Goal: Task Accomplishment & Management: Manage account settings

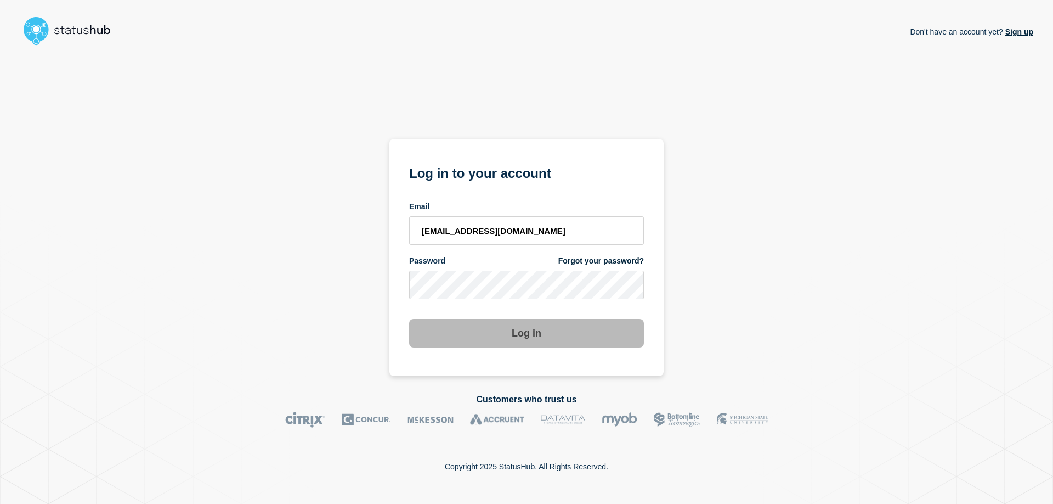
type input "[EMAIL_ADDRESS][DOMAIN_NAME]"
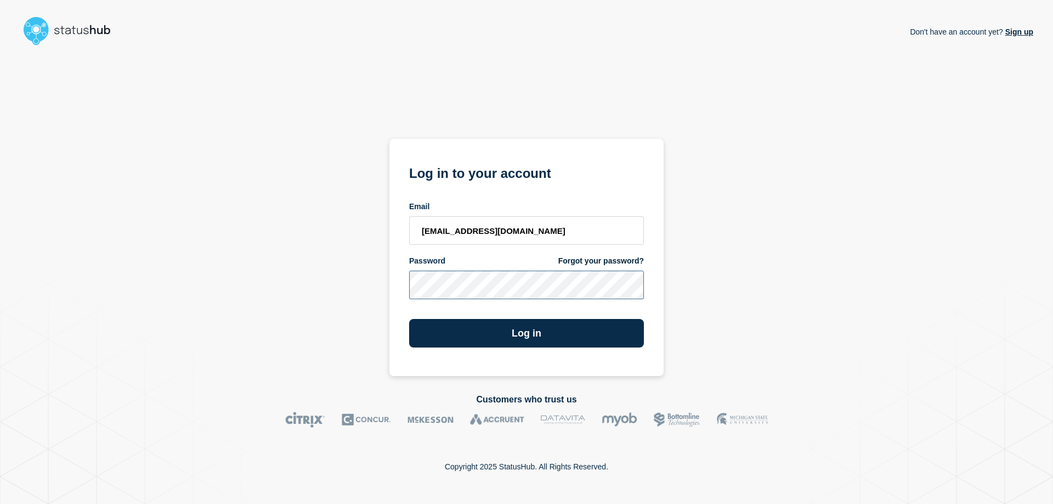
click at [409, 319] on button "Log in" at bounding box center [526, 333] width 235 height 29
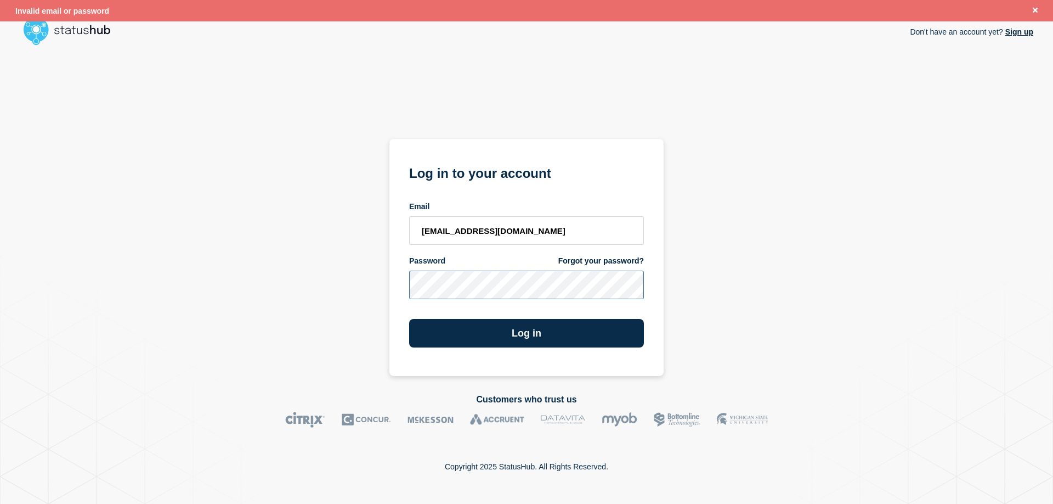
click at [409, 319] on button "Log in" at bounding box center [526, 333] width 235 height 29
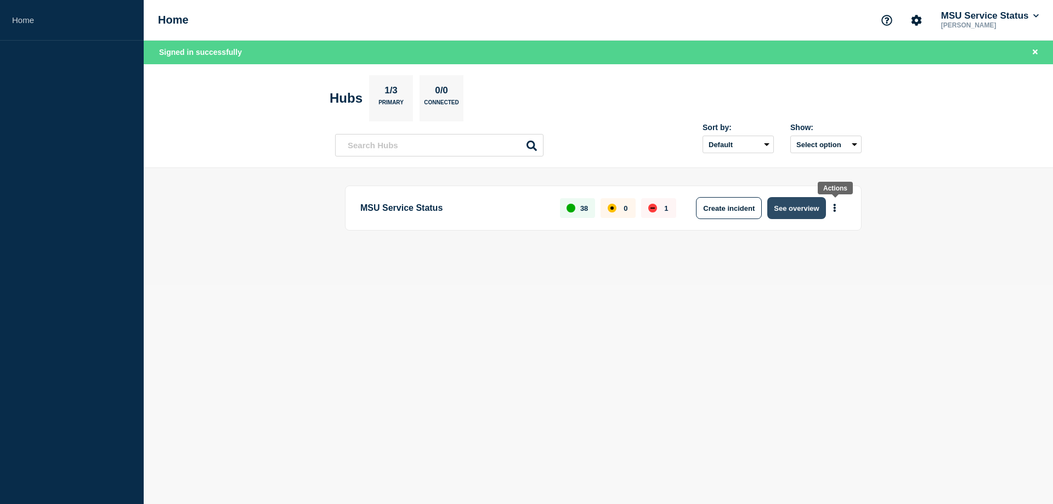
click at [807, 206] on button "See overview" at bounding box center [796, 208] width 58 height 22
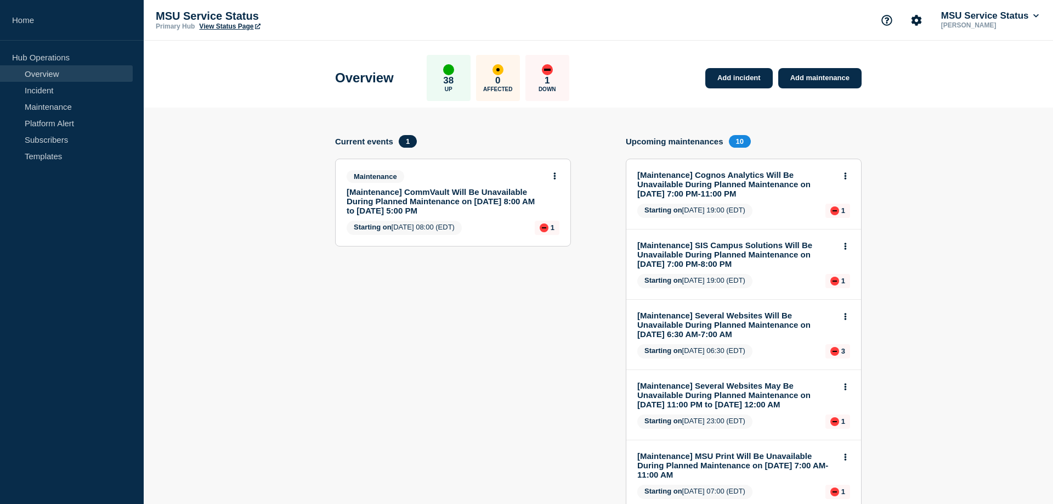
click at [736, 142] on span "10" at bounding box center [740, 141] width 22 height 13
click at [48, 105] on link "Maintenance" at bounding box center [66, 106] width 133 height 16
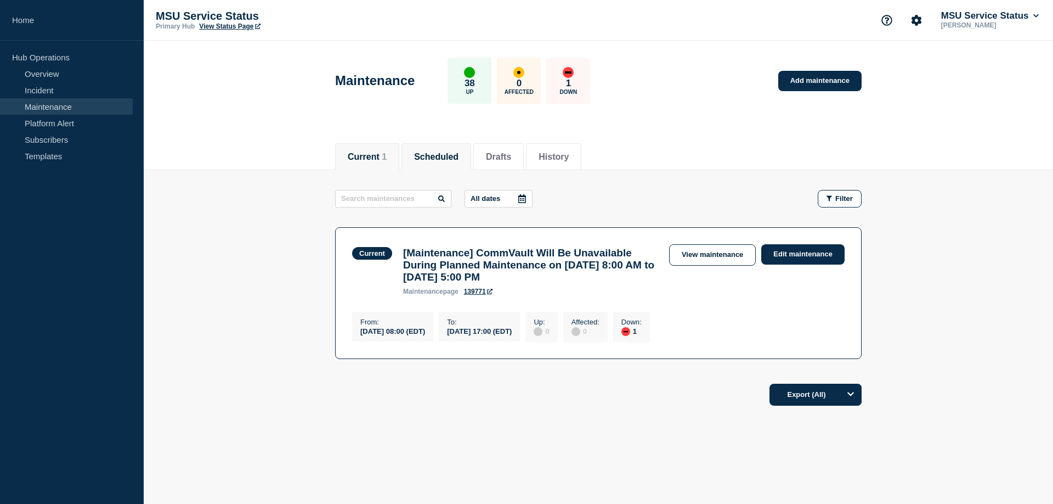
click at [453, 152] on button "Scheduled" at bounding box center [436, 157] width 44 height 10
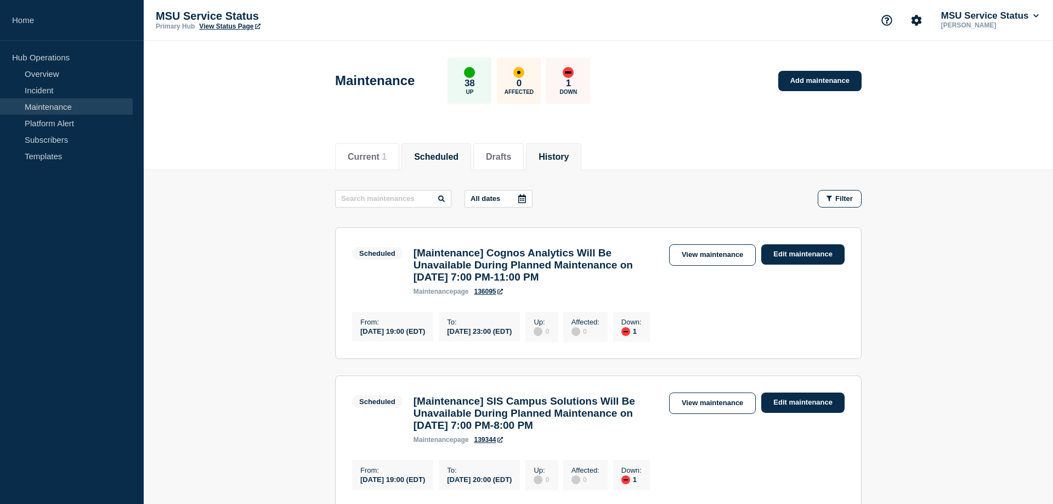
click at [561, 162] on li "History" at bounding box center [553, 156] width 55 height 27
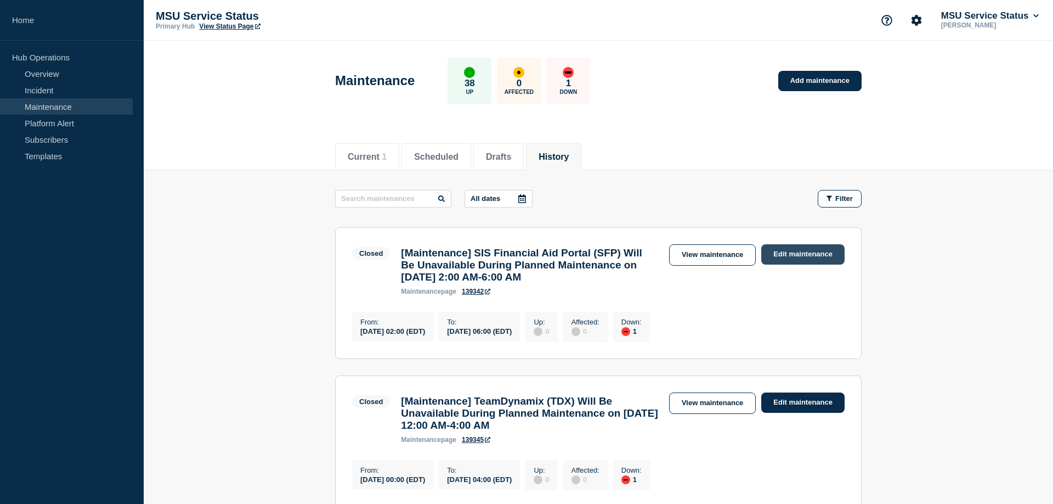
click at [796, 254] on link "Edit maintenance" at bounding box center [802, 254] width 83 height 20
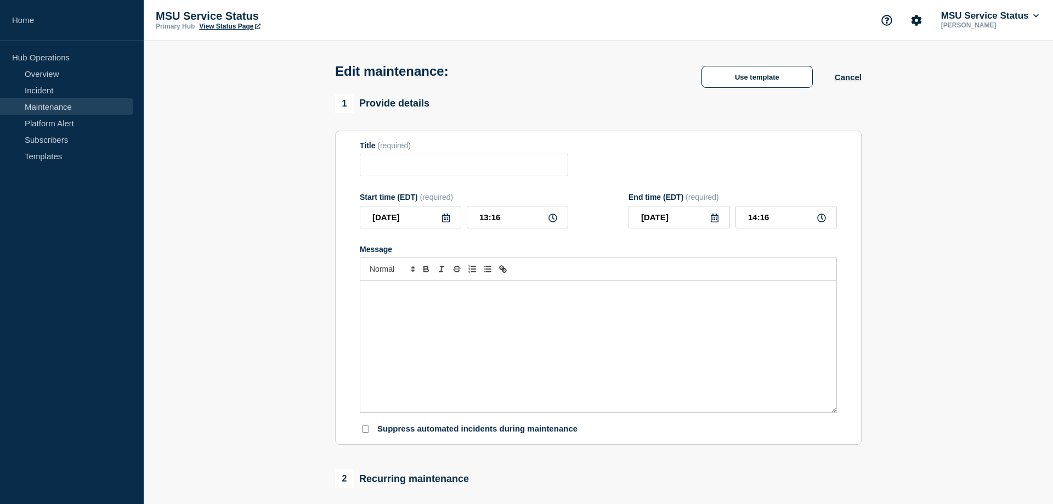
type input "[Maintenance] SIS Financial Aid Portal (SFP) Will Be Unavailable During Planned…"
type input "02:00"
type input "06:00"
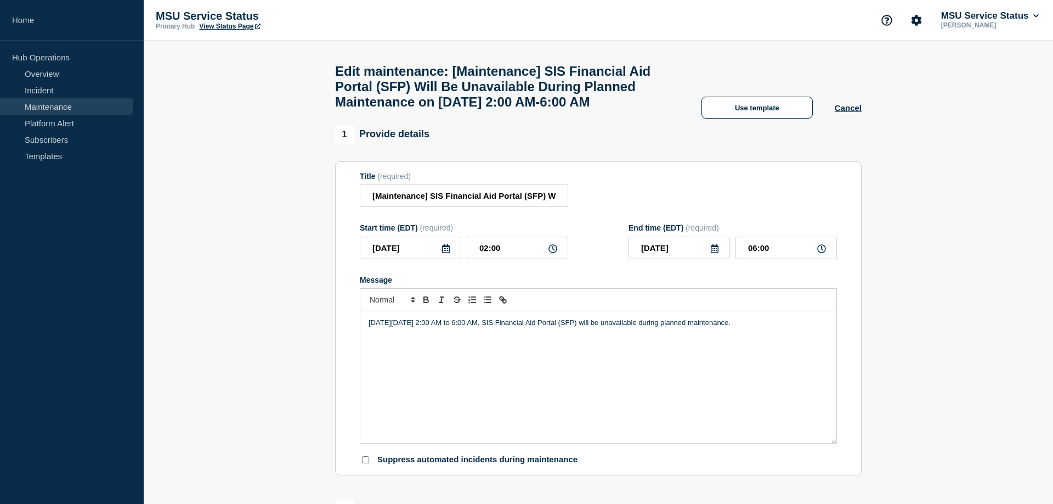
click at [444, 253] on icon at bounding box center [446, 248] width 9 height 9
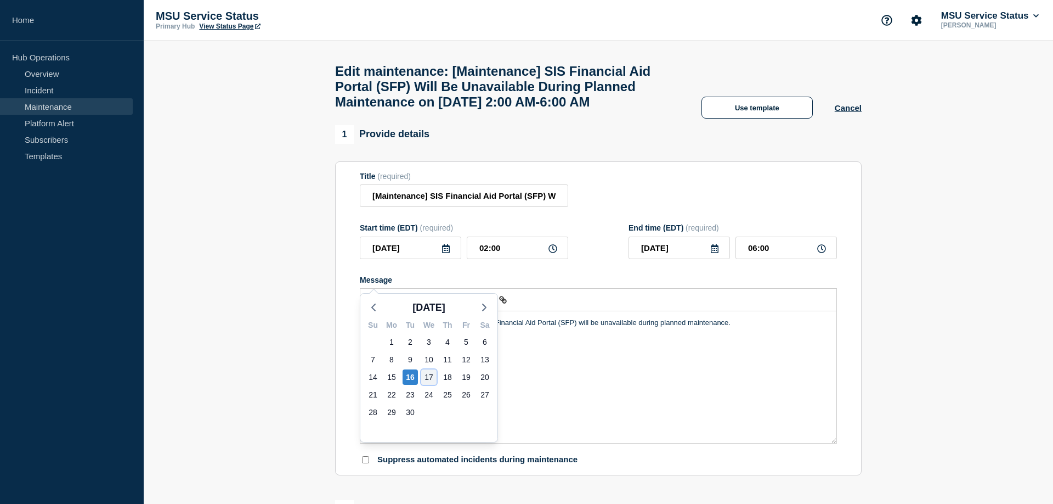
click at [426, 376] on div "17" at bounding box center [428, 376] width 15 height 15
type input "[DATE]"
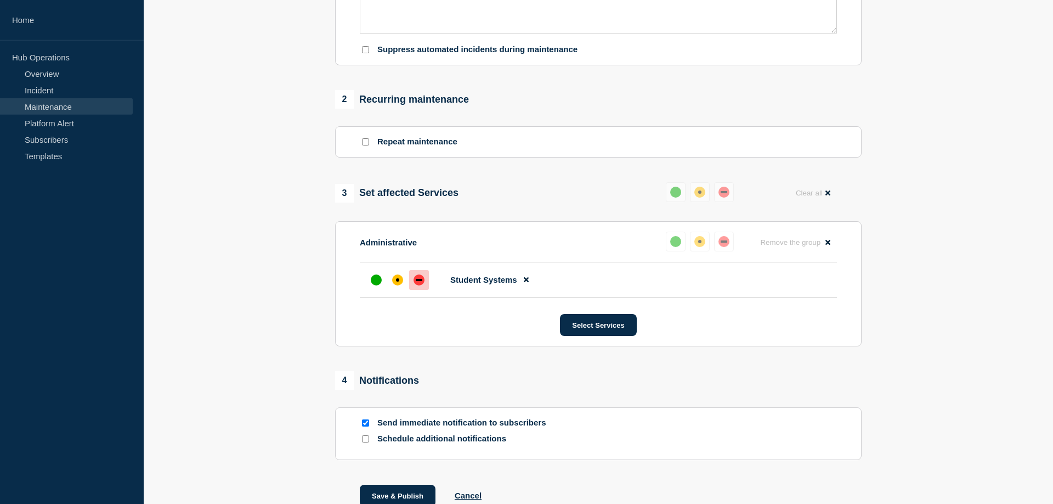
scroll to position [448, 0]
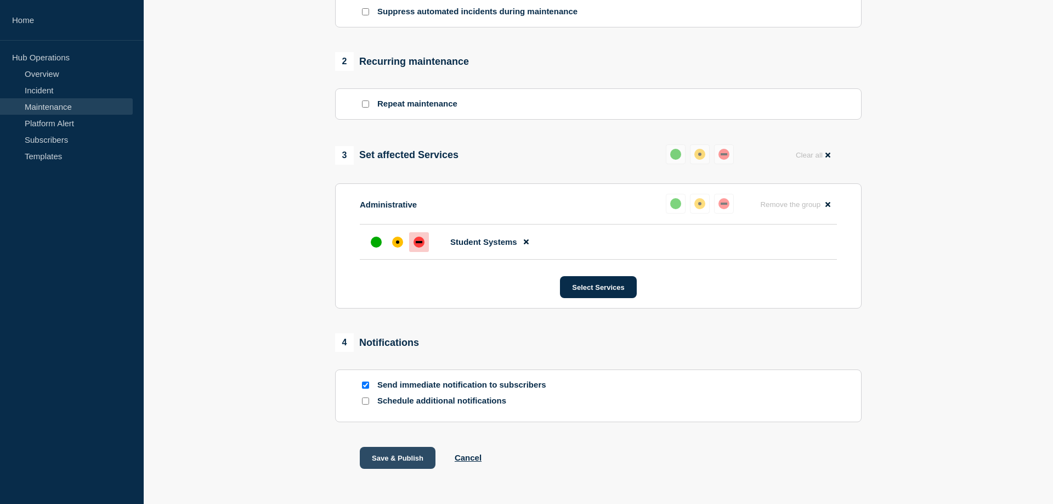
click at [404, 468] on button "Save & Publish" at bounding box center [398, 457] width 76 height 22
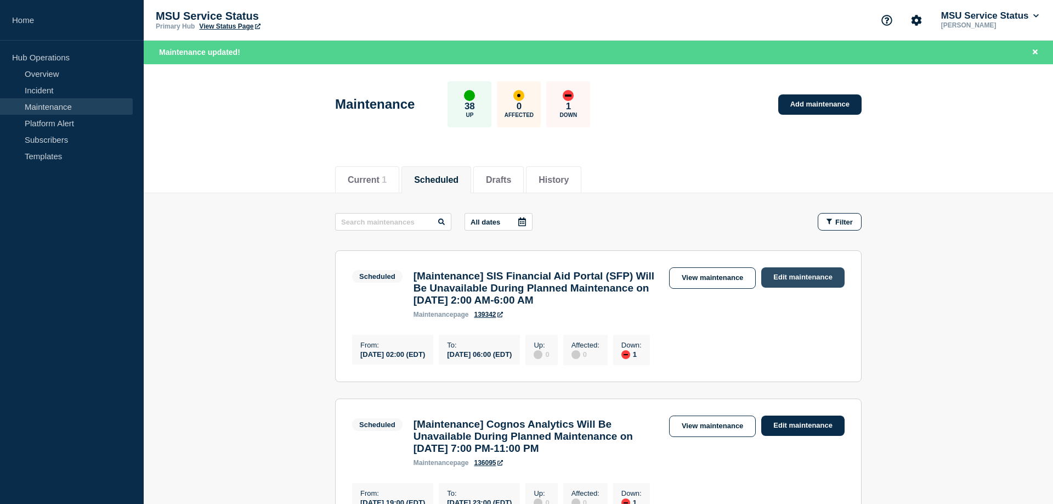
click at [808, 277] on link "Edit maintenance" at bounding box center [802, 277] width 83 height 20
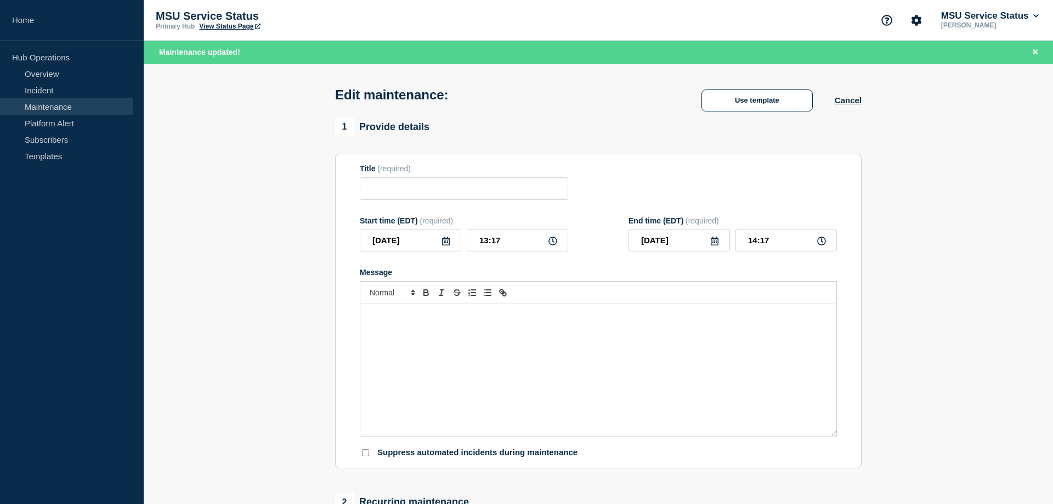
type input "[Maintenance] SIS Financial Aid Portal (SFP) Will Be Unavailable During Planned…"
type input "[DATE]"
type input "02:00"
type input "[DATE]"
type input "06:00"
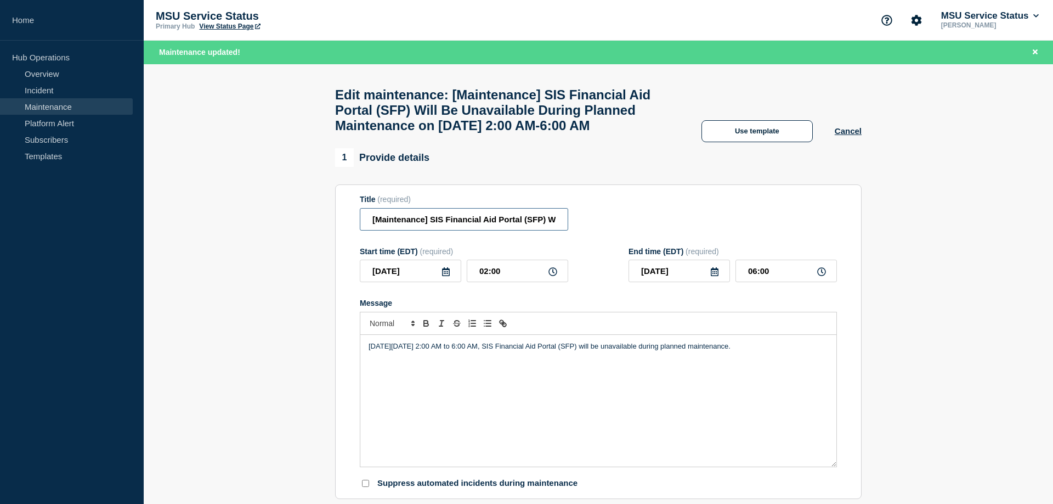
click at [496, 230] on input "[Maintenance] SIS Financial Aid Portal (SFP) Will Be Unavailable During Planned…" at bounding box center [464, 219] width 208 height 22
click at [455, 351] on p "[DATE][DATE] 2:00 AM to 6:00 AM, SIS Financial Aid Portal (SFP) will be unavail…" at bounding box center [599, 346] width 460 height 10
click at [488, 230] on input "[Maintenance] SIS Financial Aid Portal (SFP) Will Be Unavailable During Planned…" at bounding box center [464, 219] width 208 height 22
click at [500, 230] on input "[Maintenance] SIS Financial Aid Portal (SFP) Will Be Unavailable During Planned…" at bounding box center [464, 219] width 208 height 22
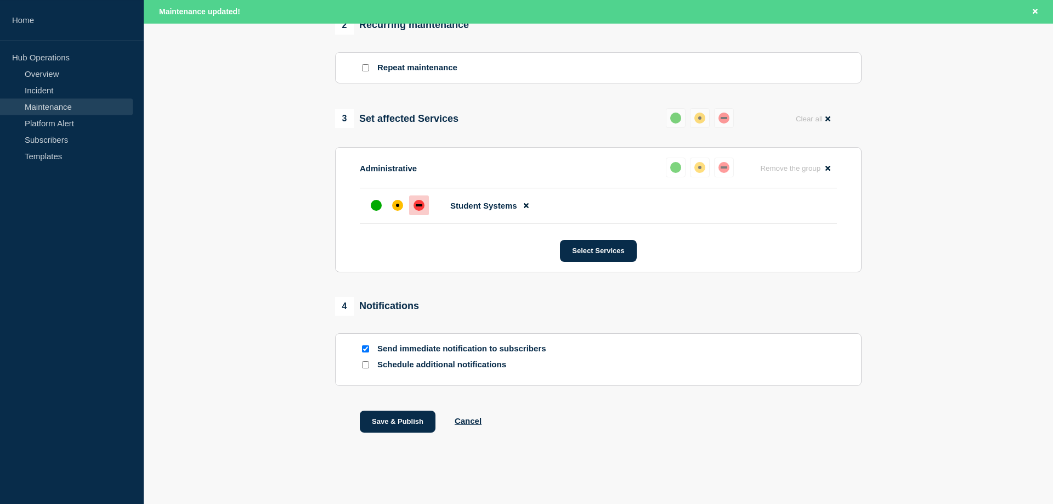
scroll to position [540, 0]
type input "[Maintenance] SIS Financial Aid Portal (SFP) Will Be Unavailable During Planned…"
drag, startPoint x: 389, startPoint y: 423, endPoint x: 411, endPoint y: 417, distance: 22.6
click at [389, 422] on button "Save & Publish" at bounding box center [398, 421] width 76 height 22
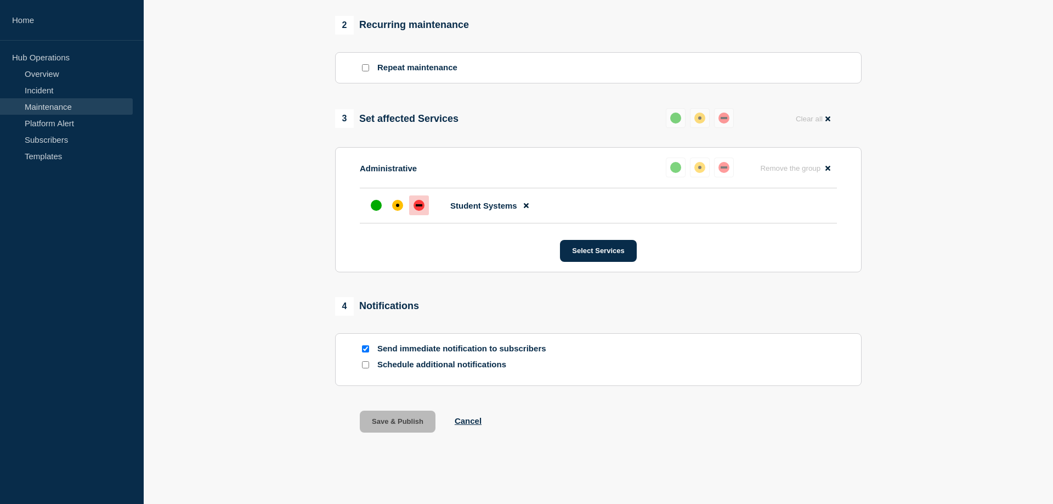
scroll to position [517, 0]
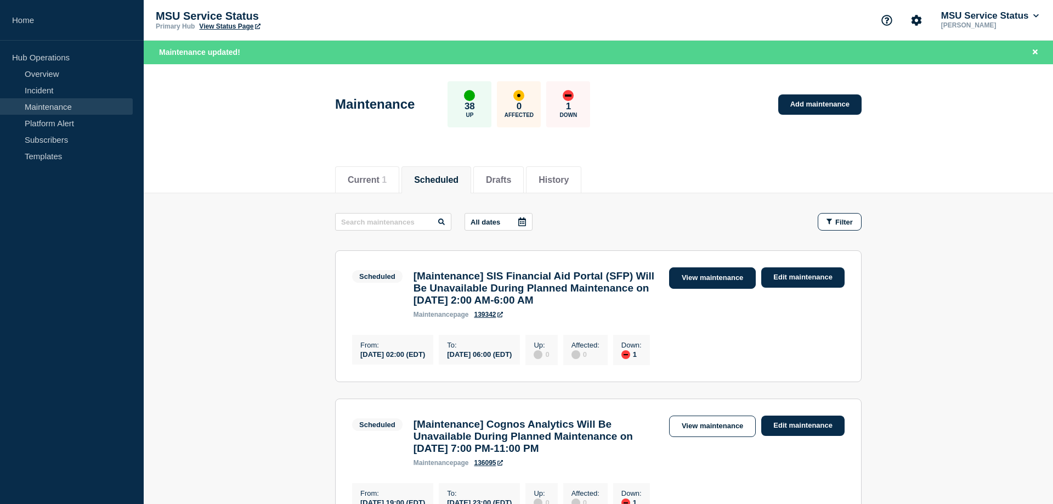
click at [706, 276] on link "View maintenance" at bounding box center [712, 277] width 87 height 21
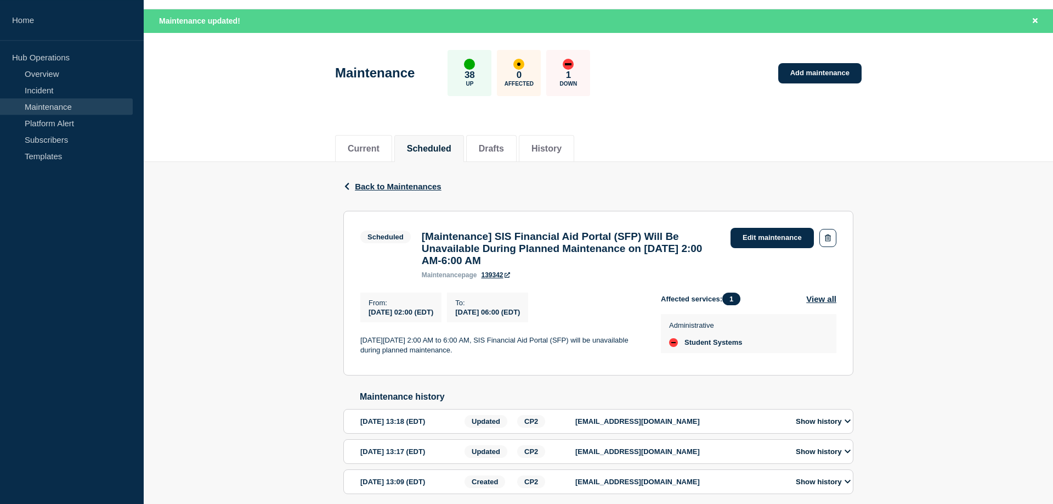
scroll to position [56, 0]
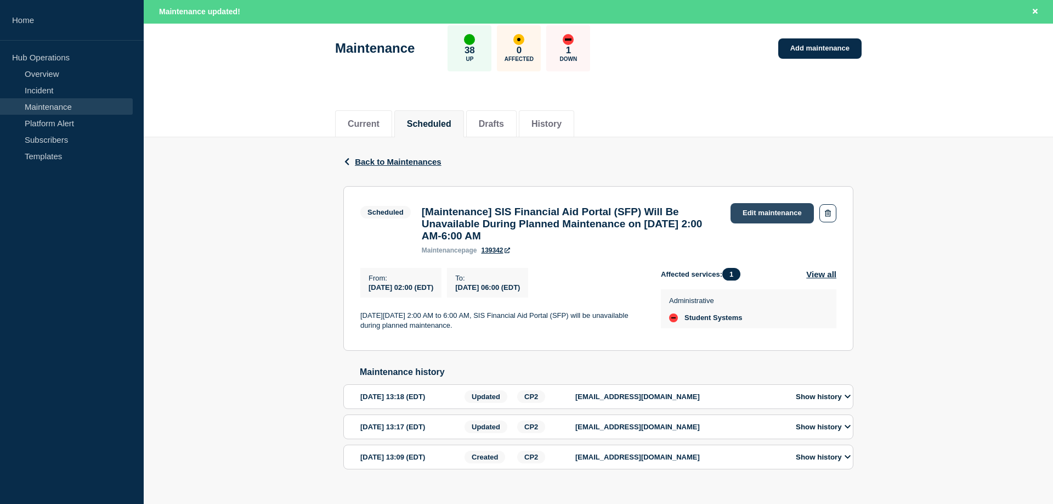
click at [752, 211] on link "Edit maintenance" at bounding box center [772, 213] width 83 height 20
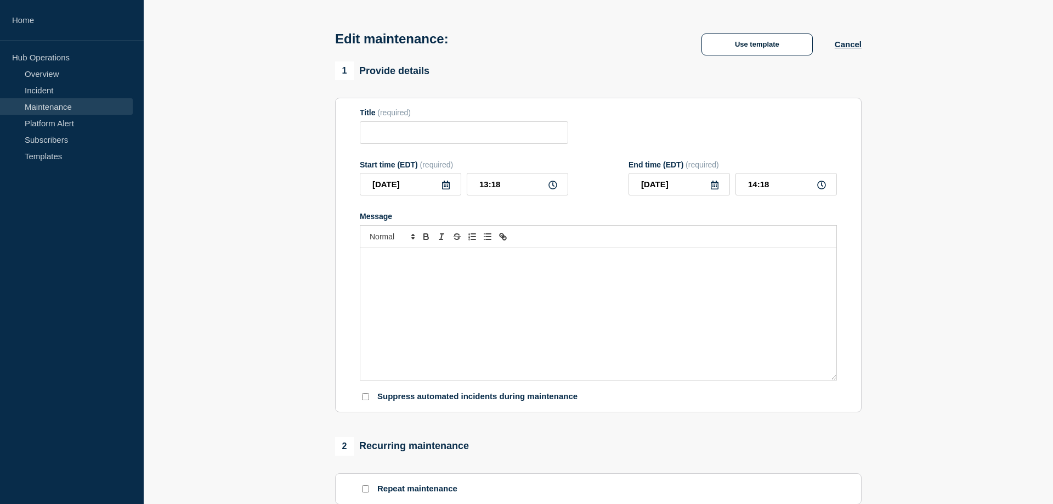
type input "[Maintenance] SIS Financial Aid Portal (SFP) Will Be Unavailable During Planned…"
type input "[DATE]"
type input "02:00"
type input "[DATE]"
type input "06:00"
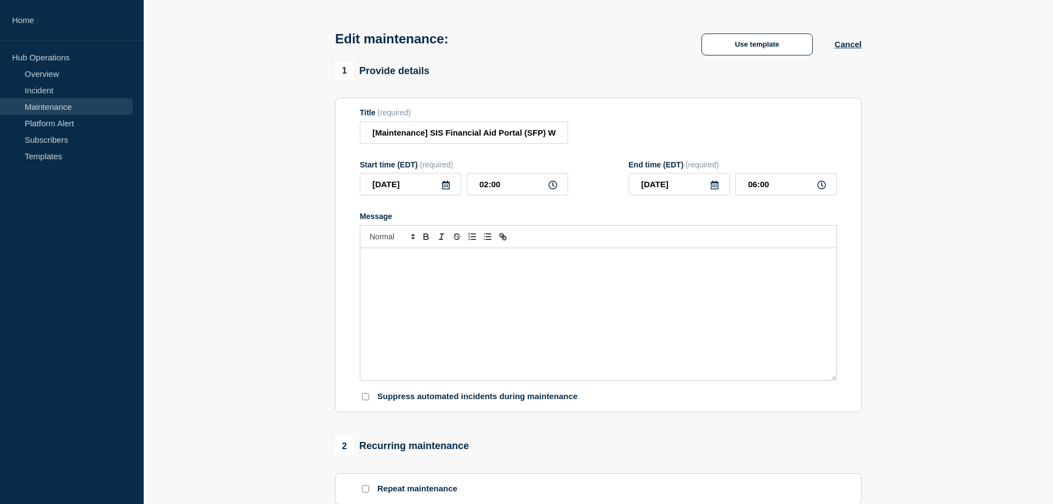
scroll to position [32, 0]
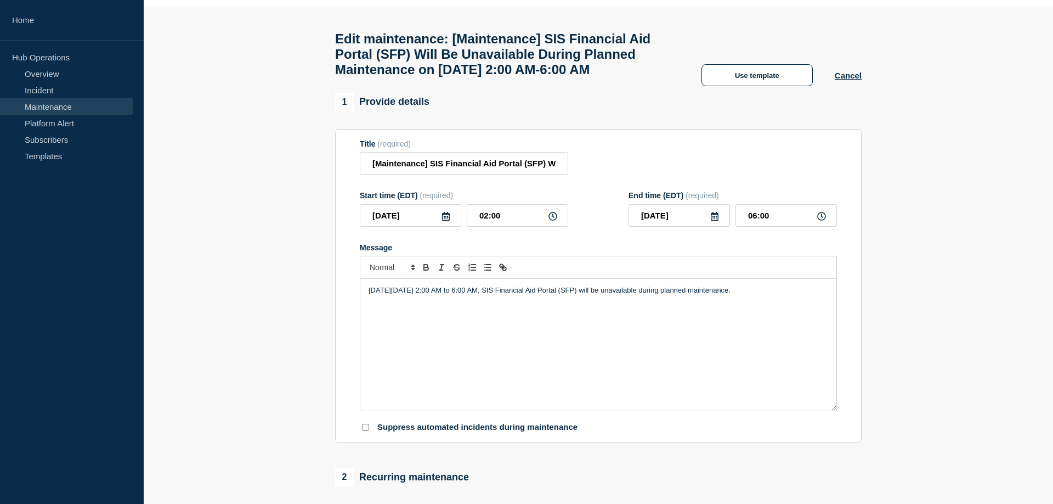
click at [407, 295] on p "[DATE][DATE] 2:00 AM to 6:00 AM, SIS Financial Aid Portal (SFP) will be unavail…" at bounding box center [599, 290] width 460 height 10
click at [448, 174] on input "[Maintenance] SIS Financial Aid Portal (SFP) Will Be Unavailable During Planned…" at bounding box center [464, 163] width 208 height 22
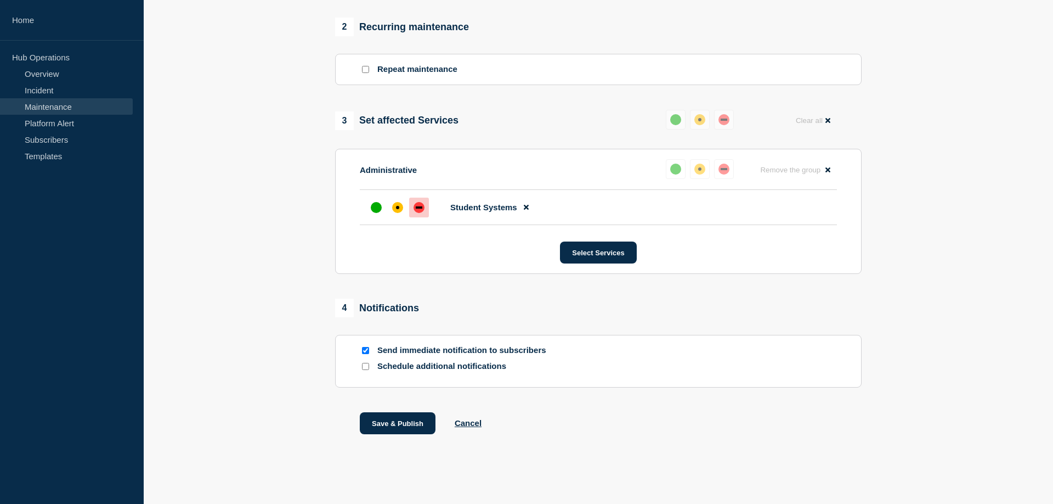
scroll to position [517, 0]
click at [378, 420] on button "Save & Publish" at bounding box center [398, 421] width 76 height 22
